Goal: Information Seeking & Learning: Learn about a topic

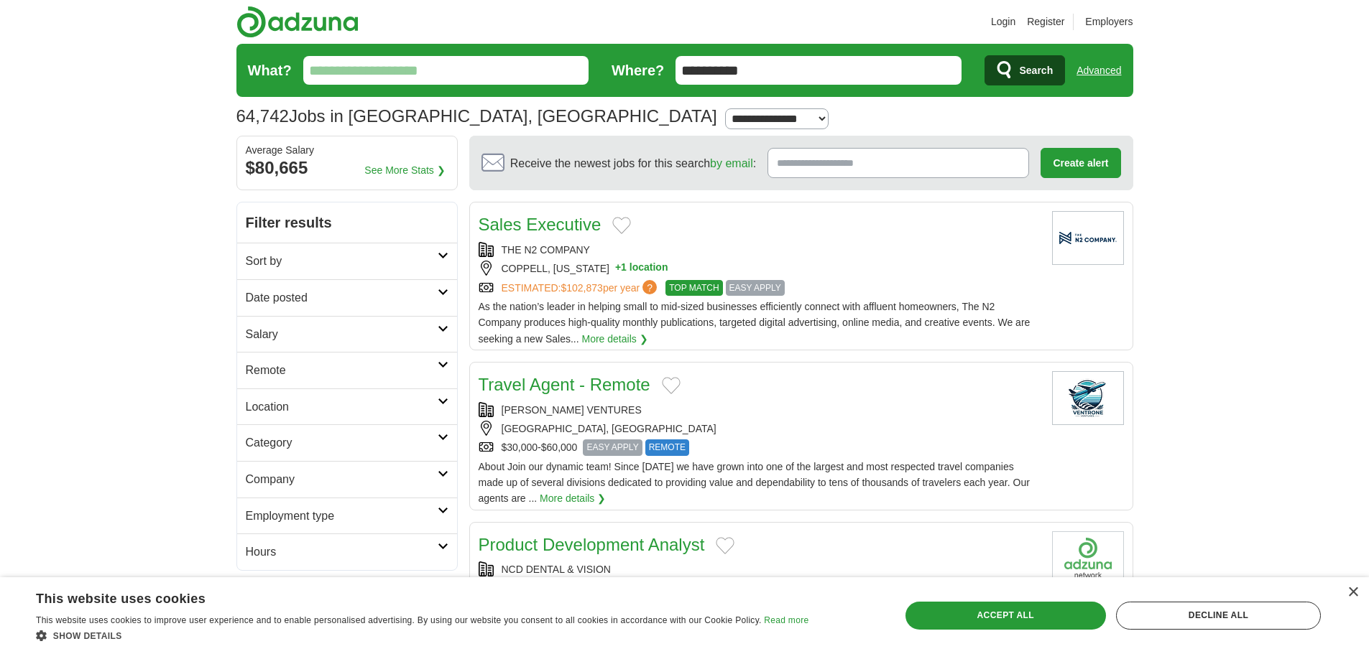
click at [407, 259] on h2 "Sort by" at bounding box center [342, 261] width 192 height 19
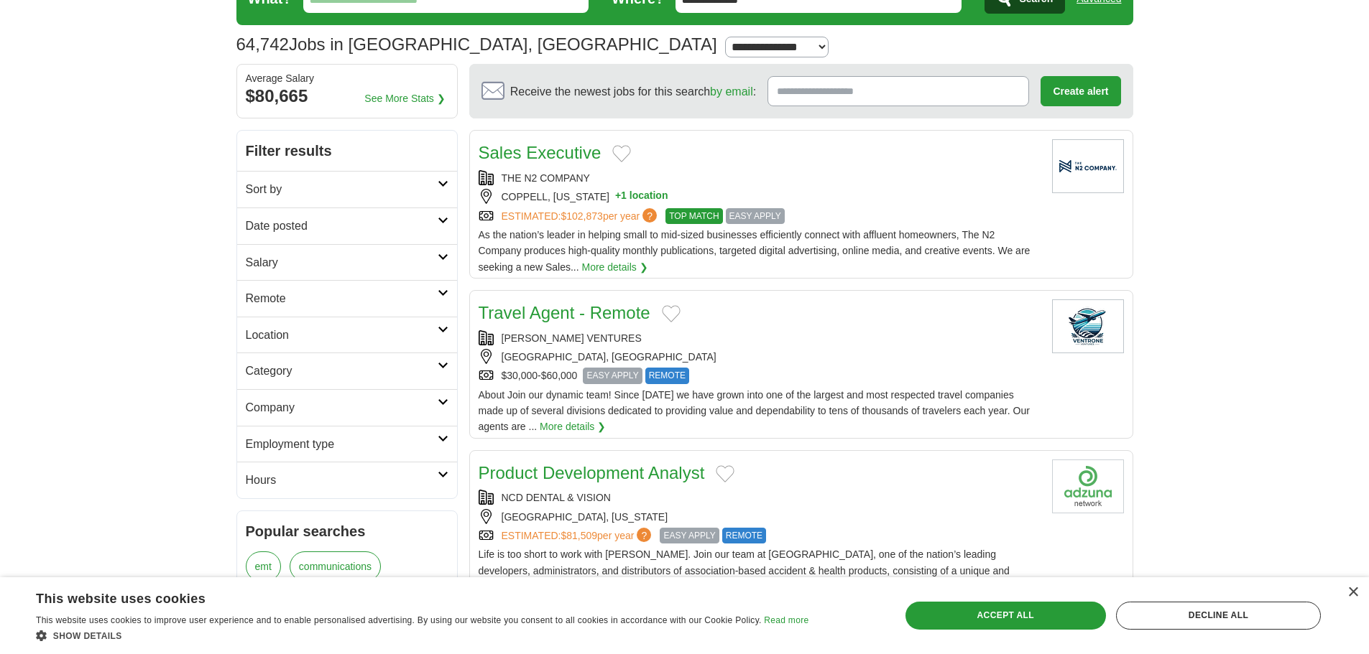
scroll to position [144, 0]
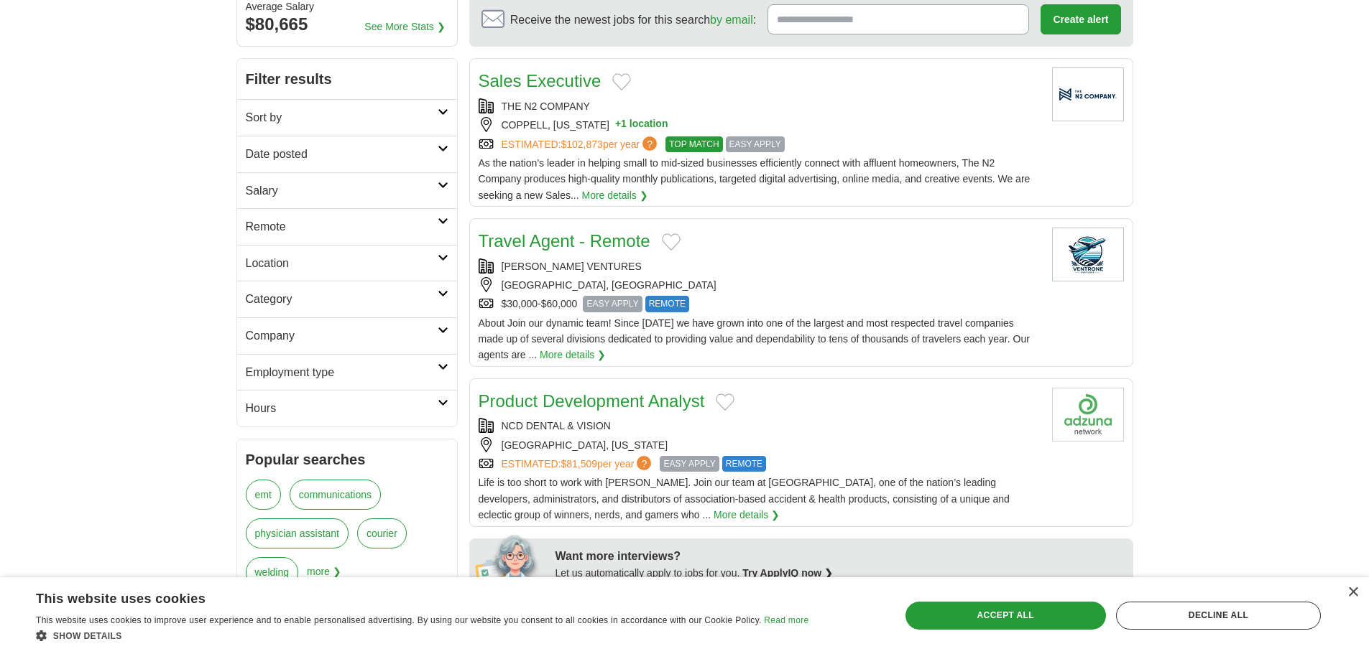
click at [343, 366] on h2 "Employment type" at bounding box center [342, 373] width 192 height 19
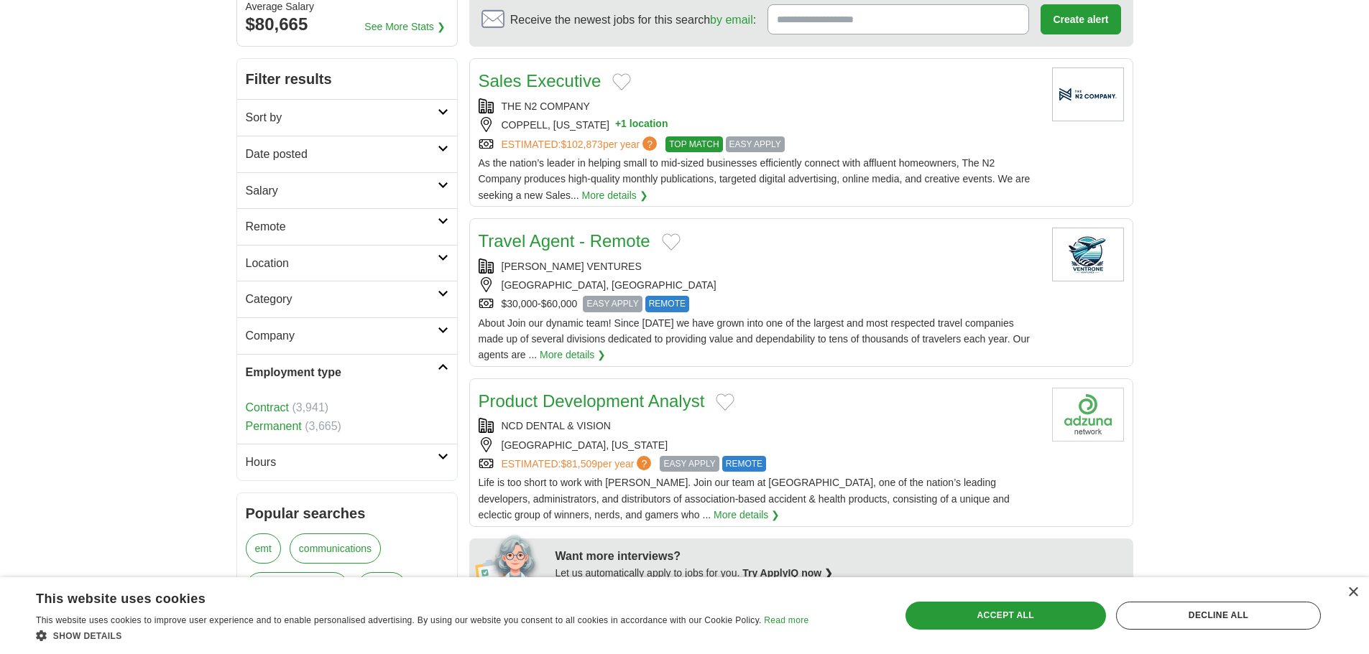
click at [343, 366] on h2 "Employment type" at bounding box center [342, 373] width 192 height 19
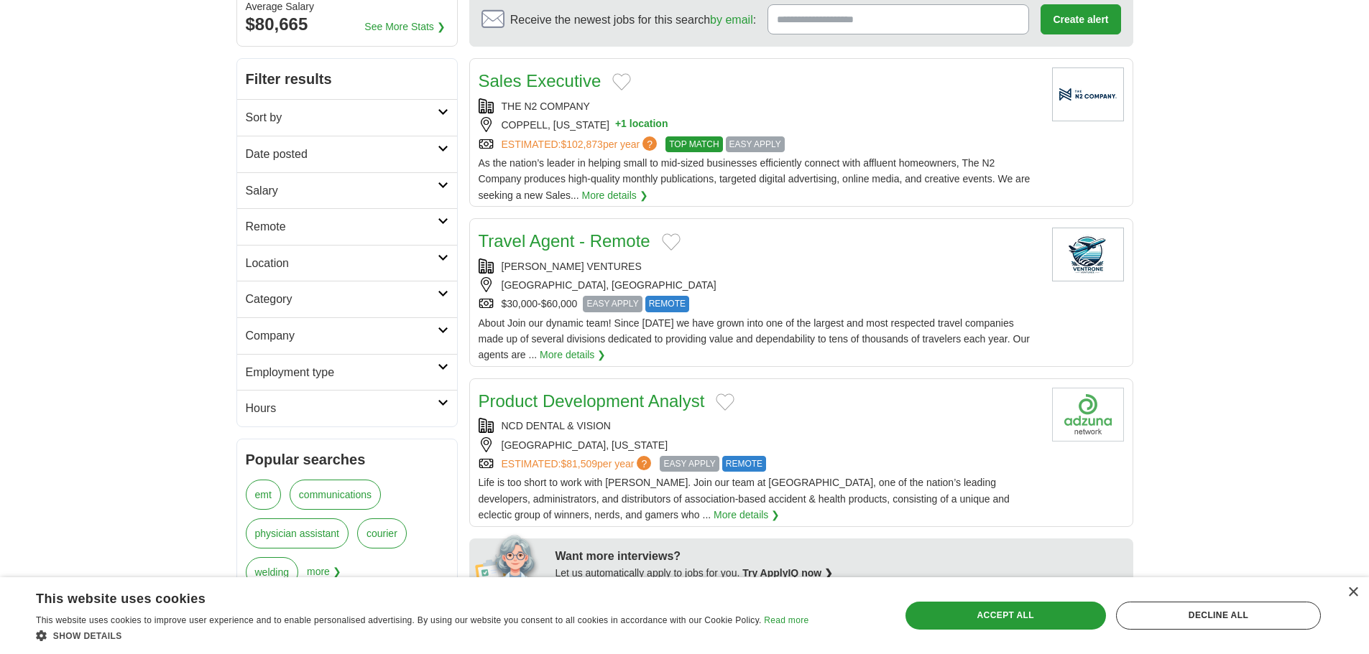
click at [343, 351] on link "Company" at bounding box center [347, 336] width 220 height 37
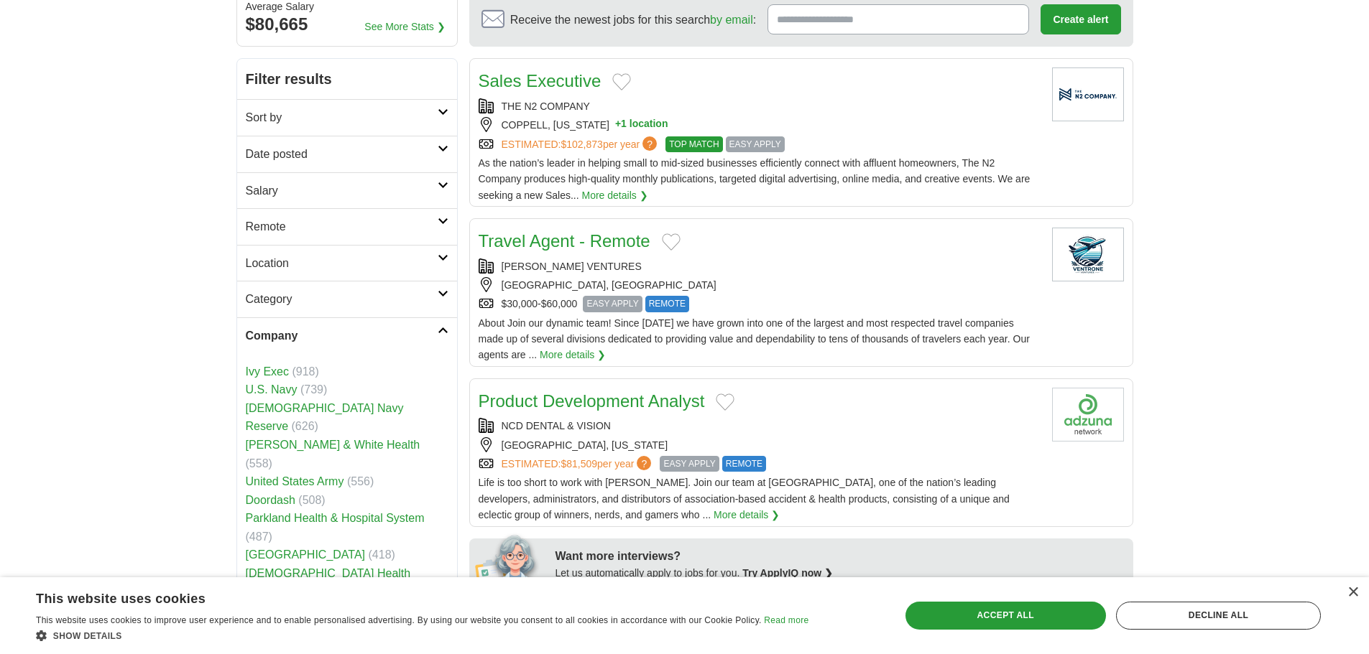
click at [347, 337] on h2 "Company" at bounding box center [342, 336] width 192 height 19
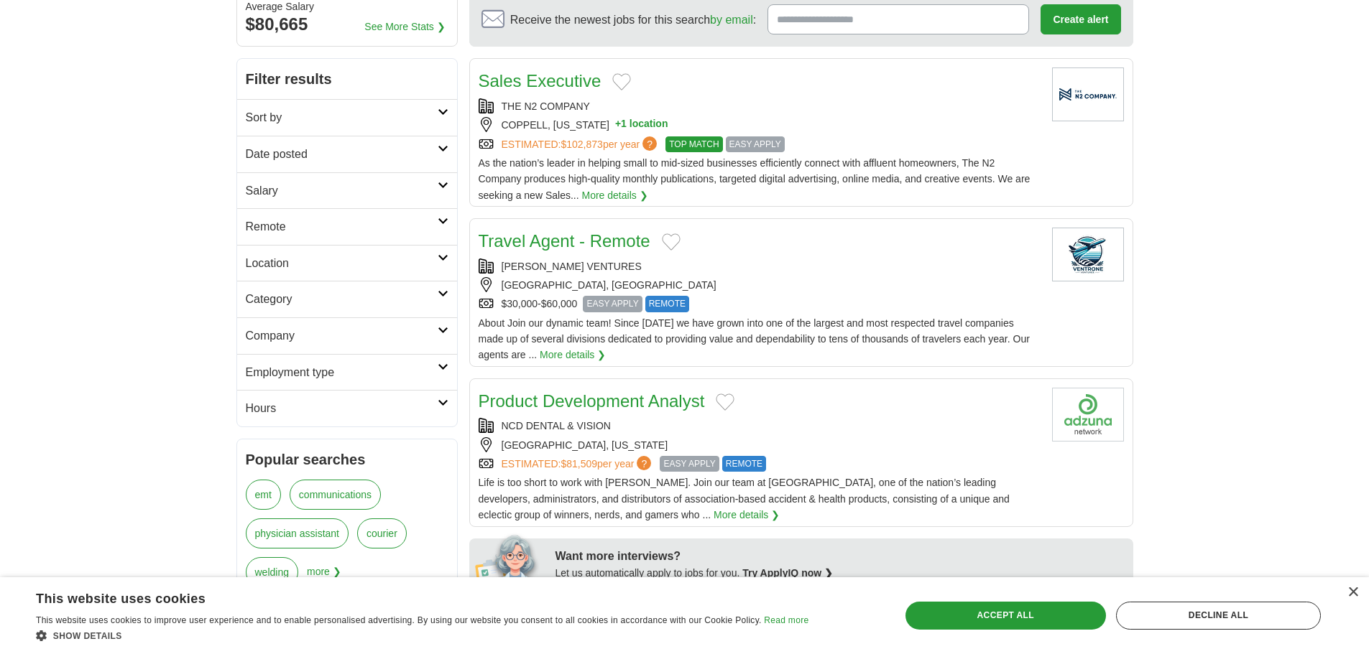
click at [366, 293] on h2 "Category" at bounding box center [342, 299] width 192 height 19
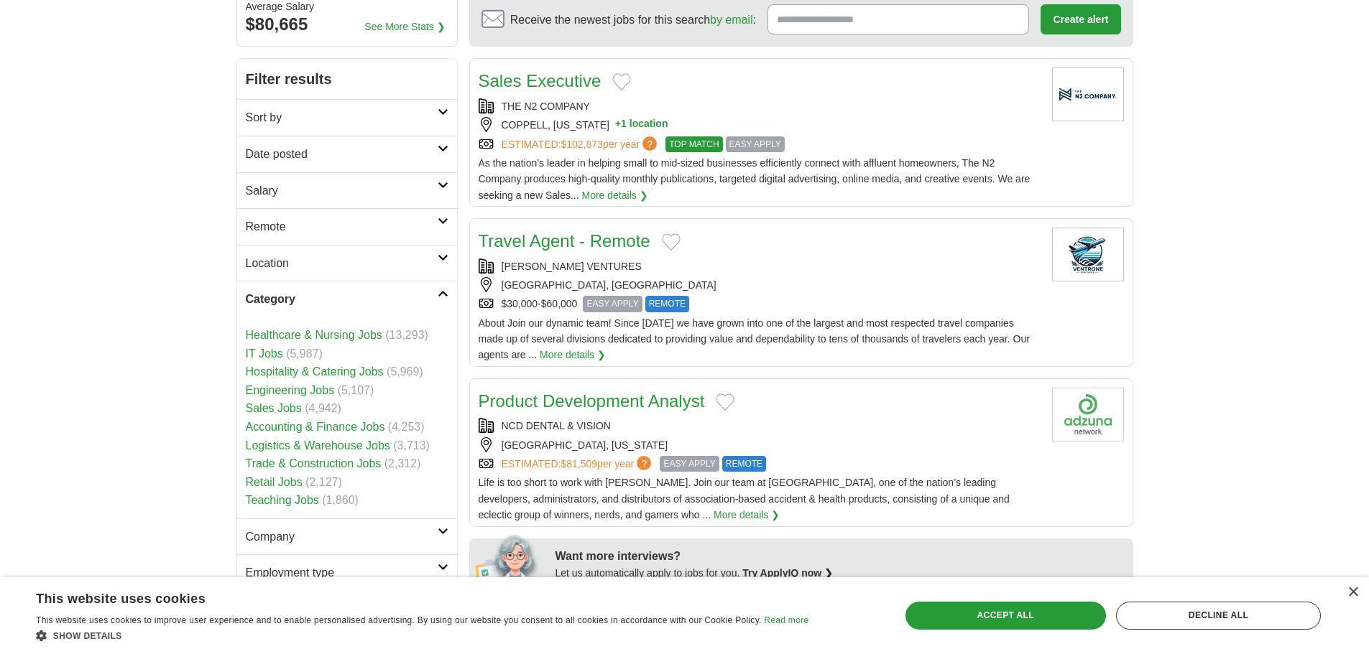
click at [277, 357] on link "IT Jobs" at bounding box center [264, 354] width 37 height 12
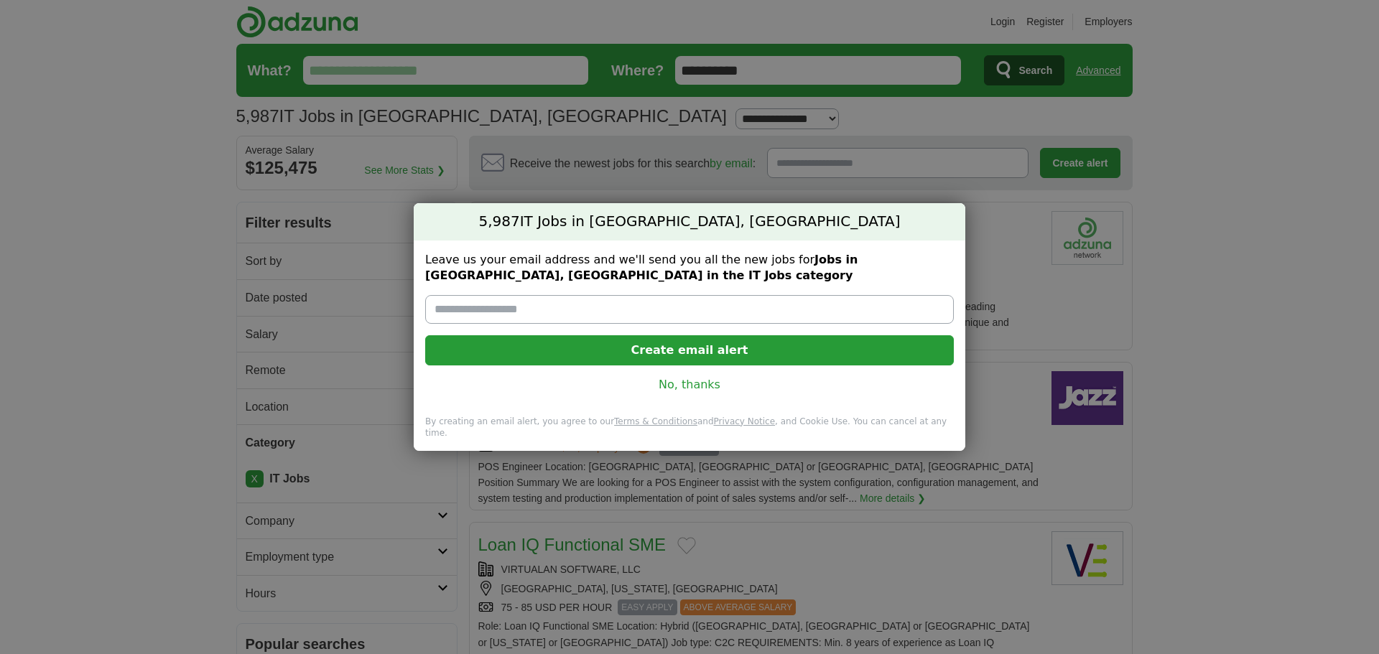
click at [670, 392] on link "No, thanks" at bounding box center [690, 385] width 506 height 16
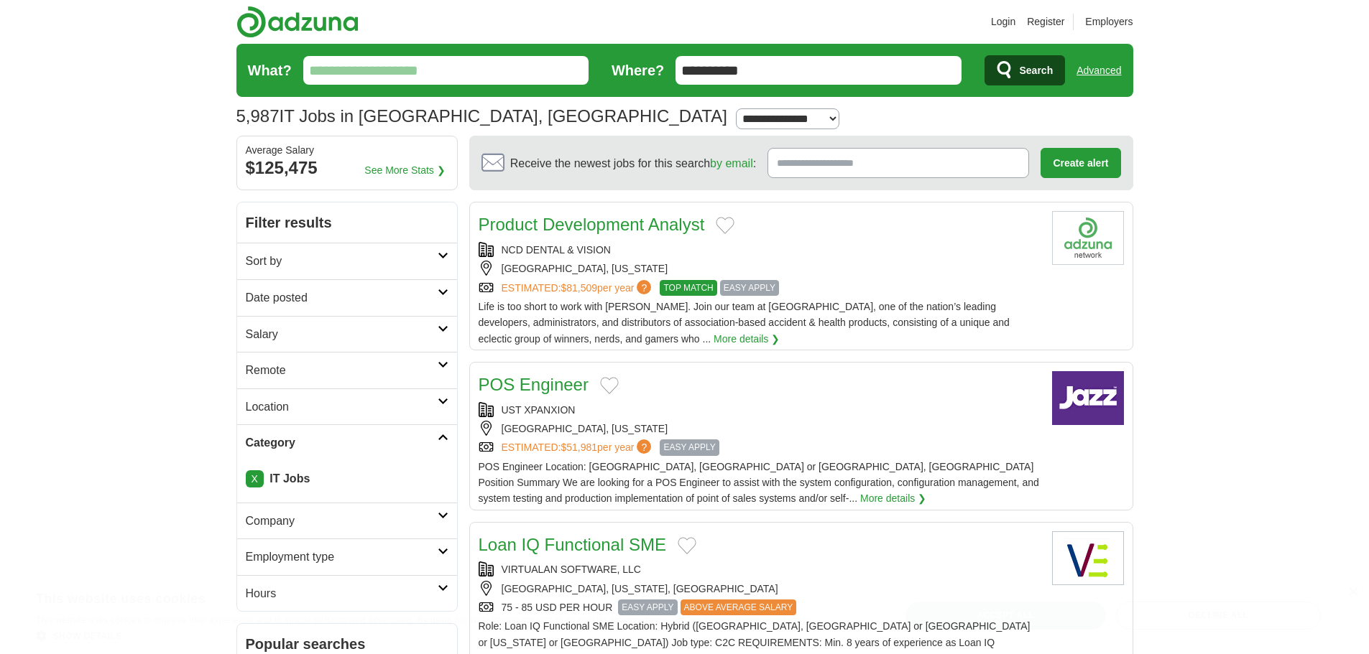
click at [802, 264] on div "[GEOGRAPHIC_DATA], [US_STATE]" at bounding box center [759, 269] width 562 height 16
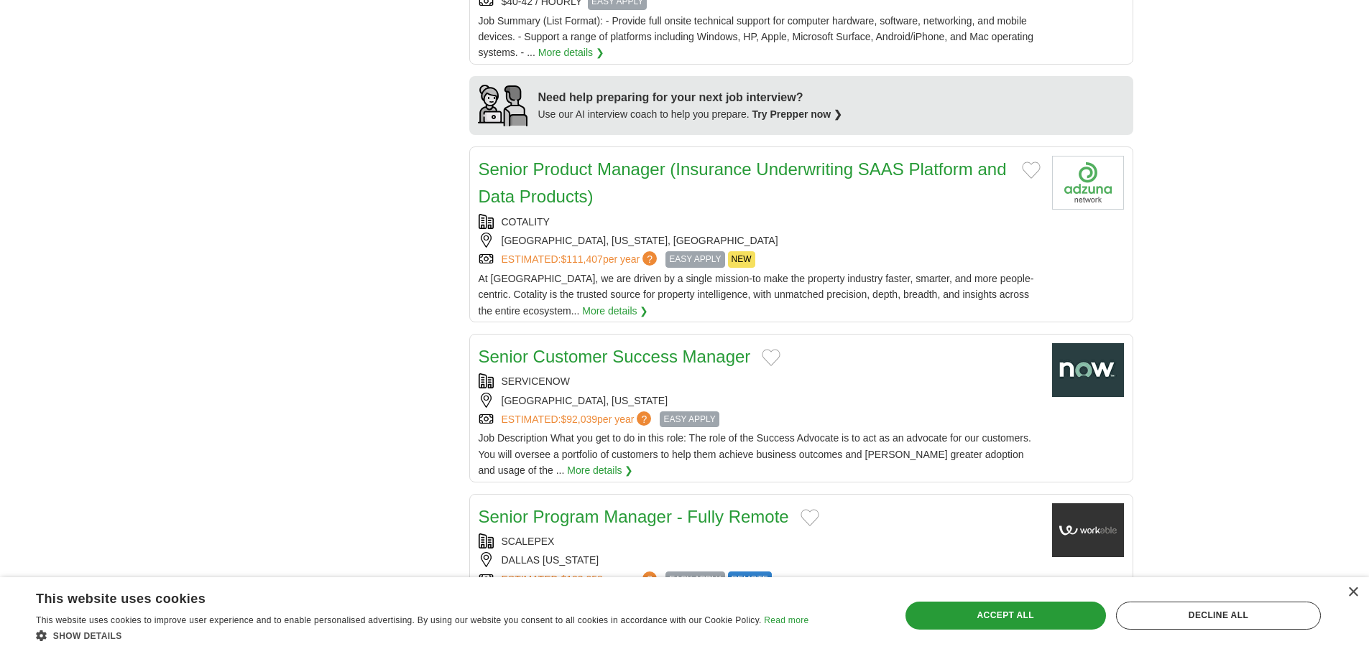
scroll to position [1221, 0]
